Goal: Task Accomplishment & Management: Manage account settings

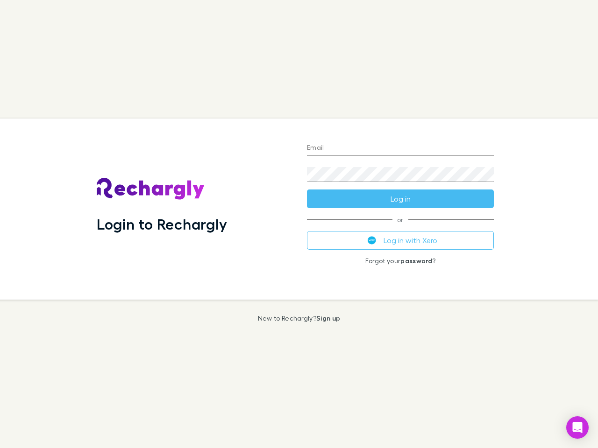
click at [299, 224] on div "Login to Rechargly" at bounding box center [194, 209] width 210 height 181
click at [400, 149] on input "Email" at bounding box center [400, 148] width 187 height 15
click at [400, 199] on button "Log in" at bounding box center [400, 199] width 187 height 19
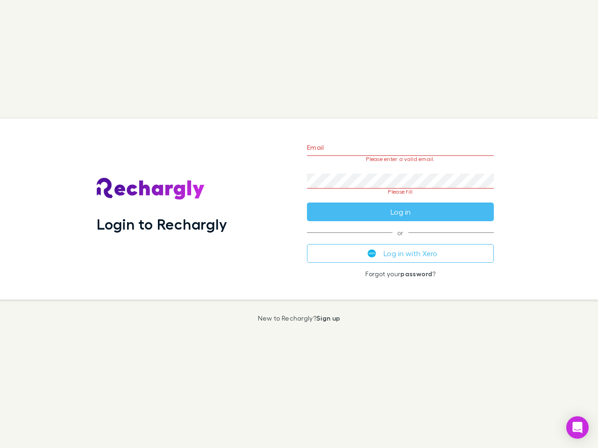
click at [400, 241] on div "Email Please enter a valid email. Password Please fill Log in or Log in with Xe…" at bounding box center [400, 209] width 202 height 181
click at [577, 428] on icon "Open Intercom Messenger" at bounding box center [578, 427] width 10 height 11
